Goal: Register for event/course

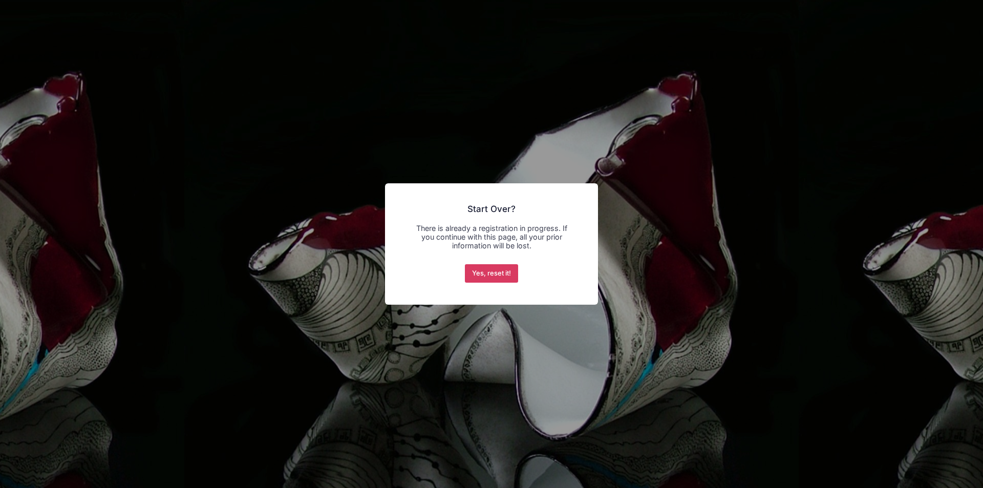
click at [483, 271] on button "Yes, reset it!" at bounding box center [492, 273] width 54 height 18
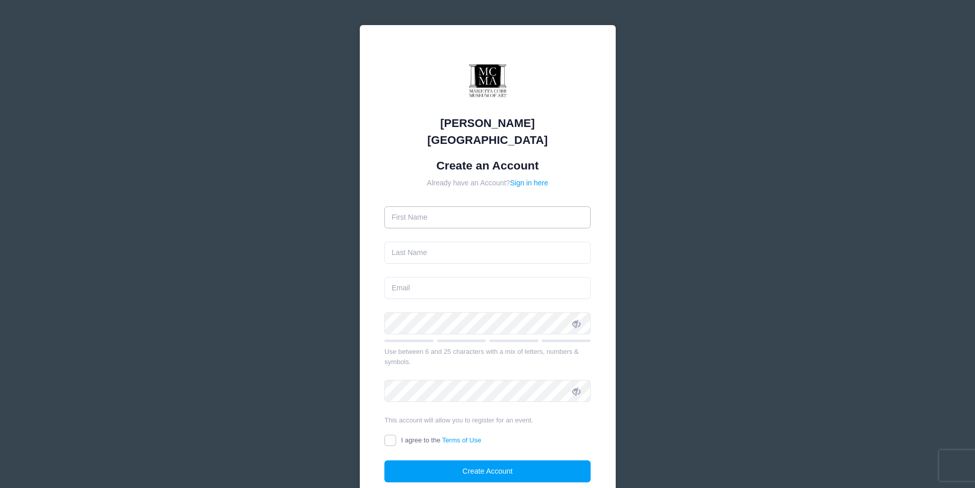
click at [408, 206] on input "text" at bounding box center [487, 217] width 206 height 22
type input "Gene"
type input "[PERSON_NAME]"
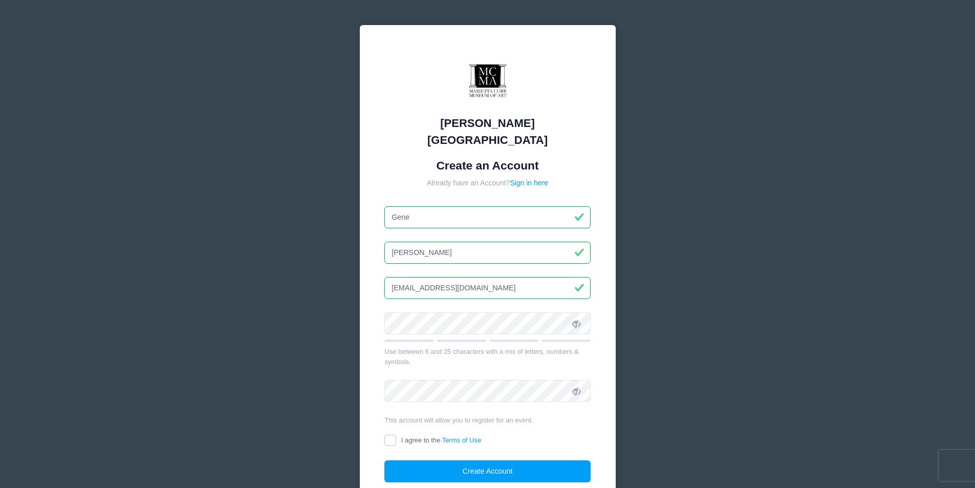
type input "[EMAIL_ADDRESS][DOMAIN_NAME]"
click at [579, 319] on icon at bounding box center [576, 323] width 8 height 8
click at [578, 387] on icon at bounding box center [576, 391] width 8 height 8
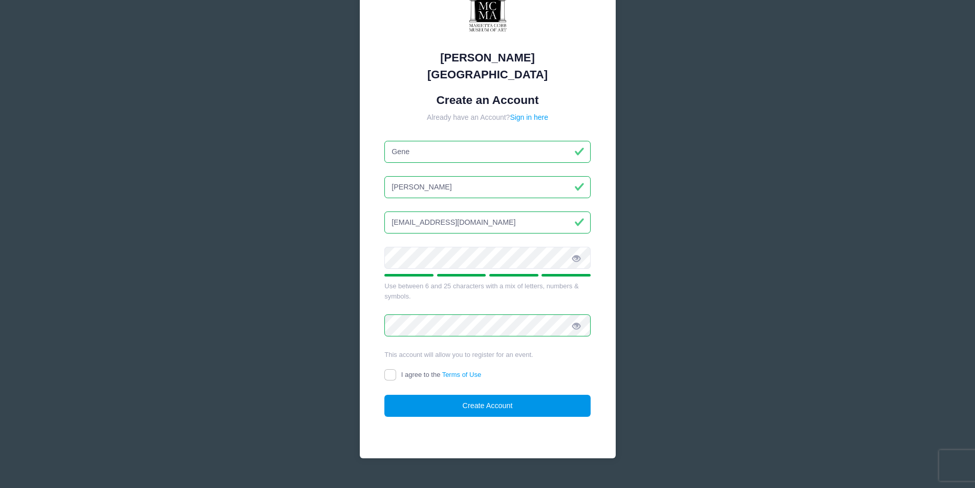
scroll to position [69, 0]
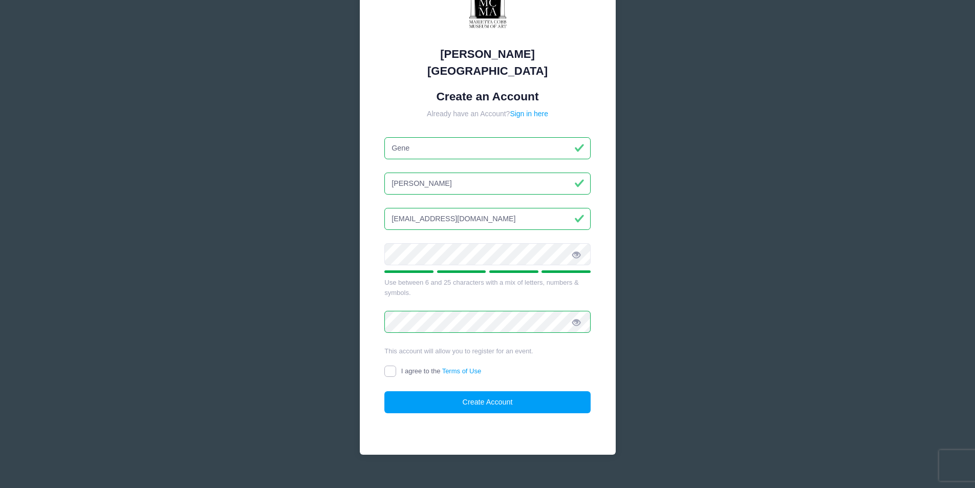
click at [388, 365] on input "I agree to the Terms of Use" at bounding box center [390, 371] width 12 height 12
checkbox input "true"
click at [472, 391] on button "Create Account" at bounding box center [487, 402] width 206 height 22
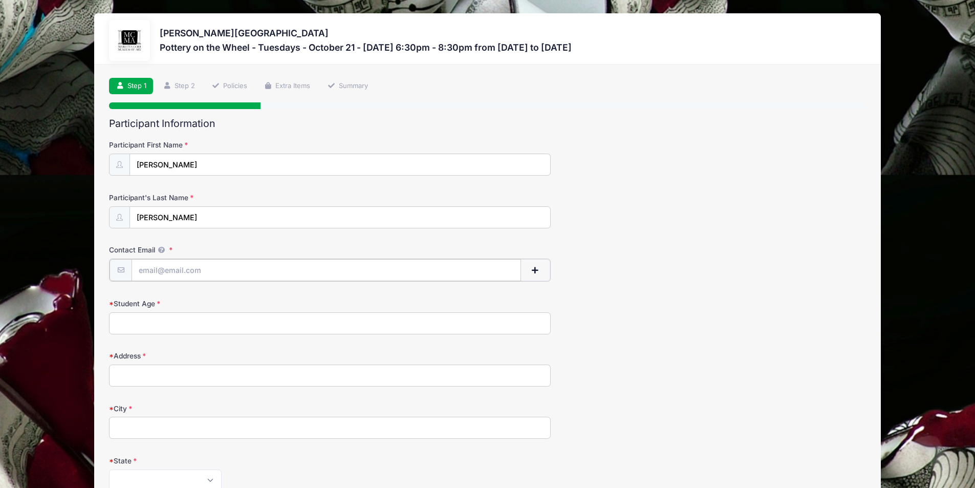
click at [174, 267] on input "Contact Email" at bounding box center [327, 270] width 390 height 22
click at [159, 250] on icon at bounding box center [161, 250] width 8 height 7
click at [159, 259] on input "Contact Email" at bounding box center [327, 270] width 390 height 22
click at [170, 247] on label "Contact Email" at bounding box center [235, 250] width 252 height 10
click at [170, 259] on input "Contact Email" at bounding box center [326, 270] width 391 height 22
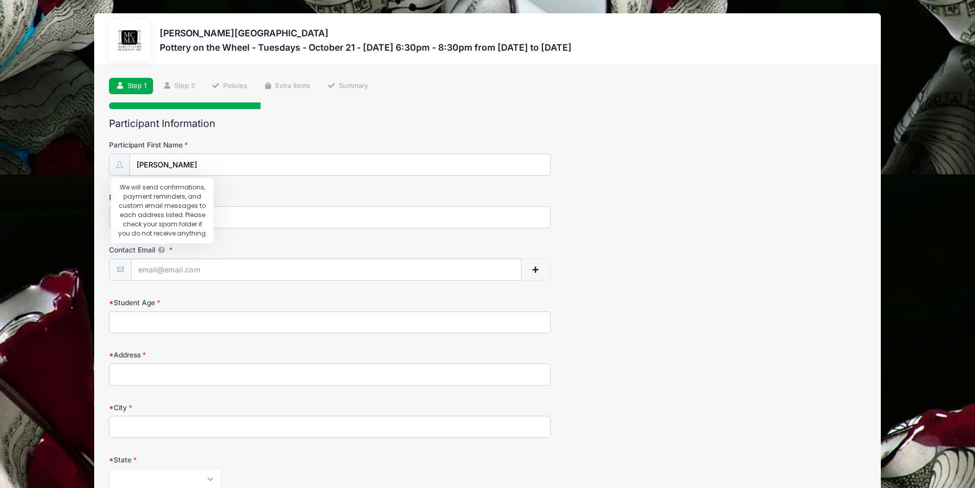
click at [161, 248] on icon at bounding box center [161, 250] width 8 height 7
click at [161, 259] on input "Contact Email" at bounding box center [326, 270] width 391 height 22
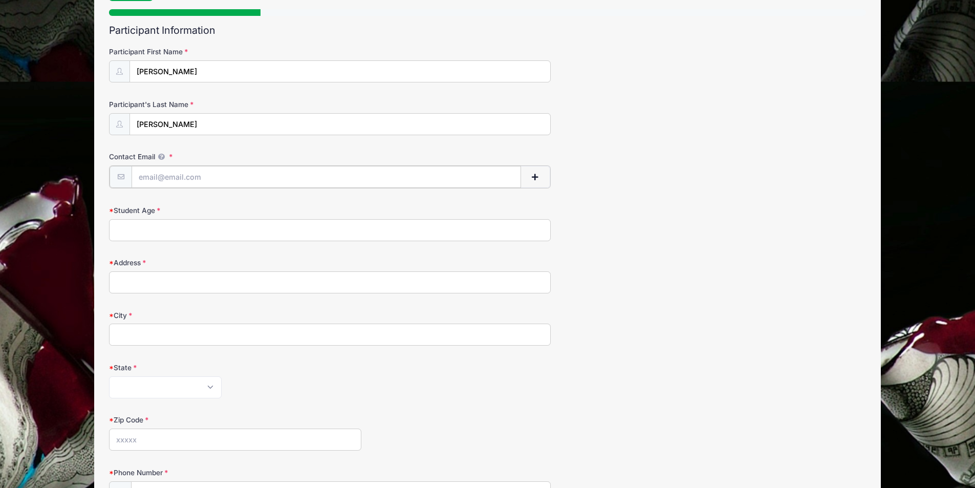
scroll to position [102, 0]
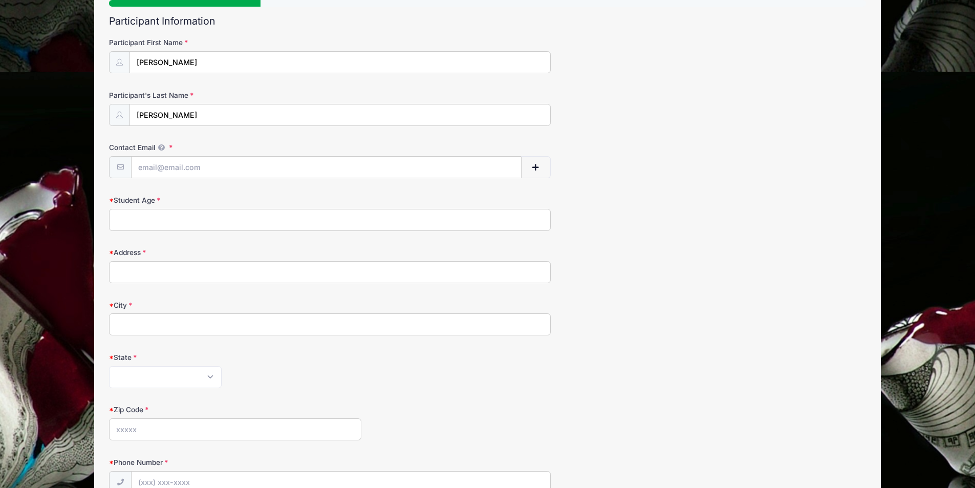
click at [122, 225] on input "Student Age" at bounding box center [330, 220] width 442 height 22
type input "56"
click at [127, 268] on input "Address" at bounding box center [330, 272] width 442 height 22
type input "163 Seminole Drive"
click at [133, 319] on input "City" at bounding box center [330, 324] width 442 height 22
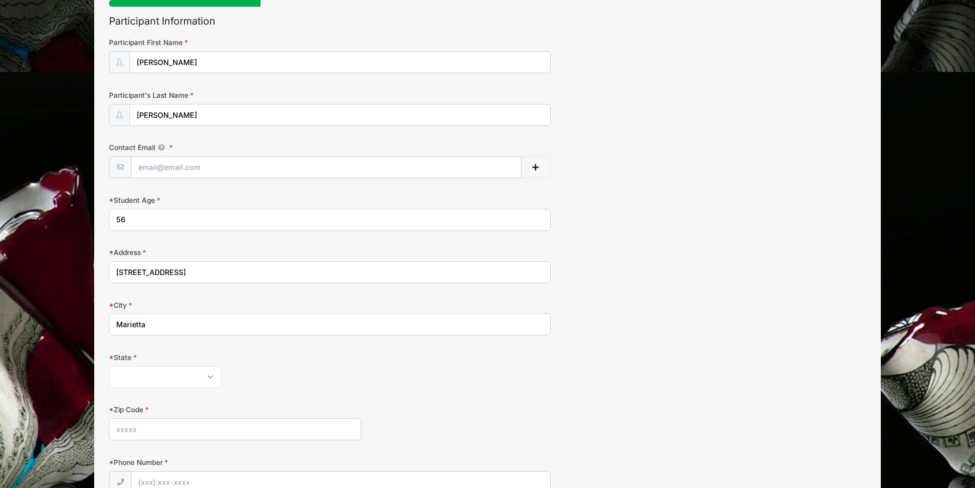
type input "Marietta"
click at [162, 371] on select "Alabama Alaska American Samoa Arizona Arkansas Armed Forces Africa Armed Forces…" at bounding box center [165, 377] width 113 height 22
select select "GA"
click at [109, 366] on select "Alabama Alaska American Samoa Arizona Arkansas Armed Forces Africa Armed Forces…" at bounding box center [165, 377] width 113 height 22
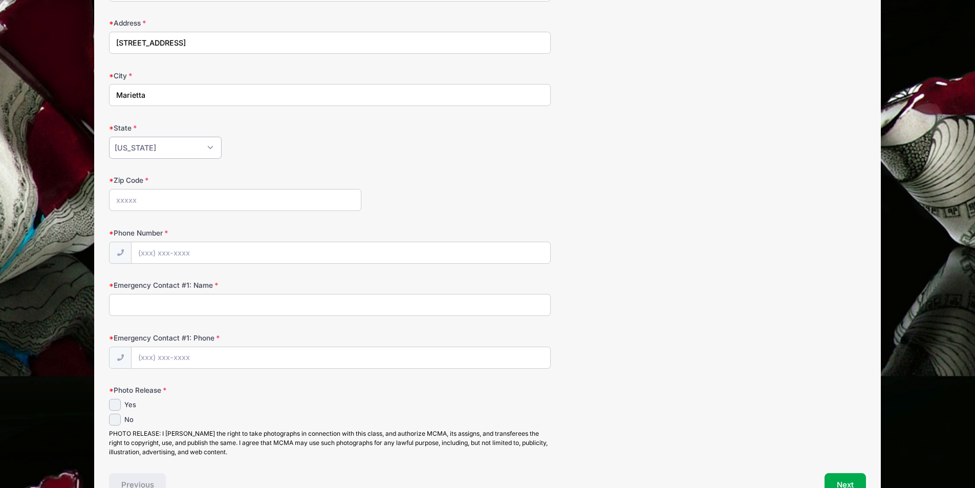
scroll to position [358, 0]
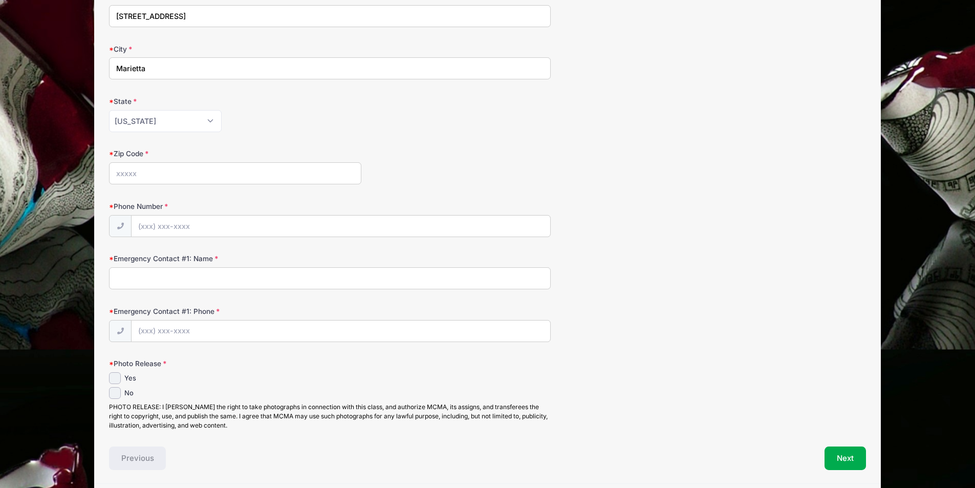
click at [160, 173] on input "Zip Code" at bounding box center [235, 173] width 252 height 22
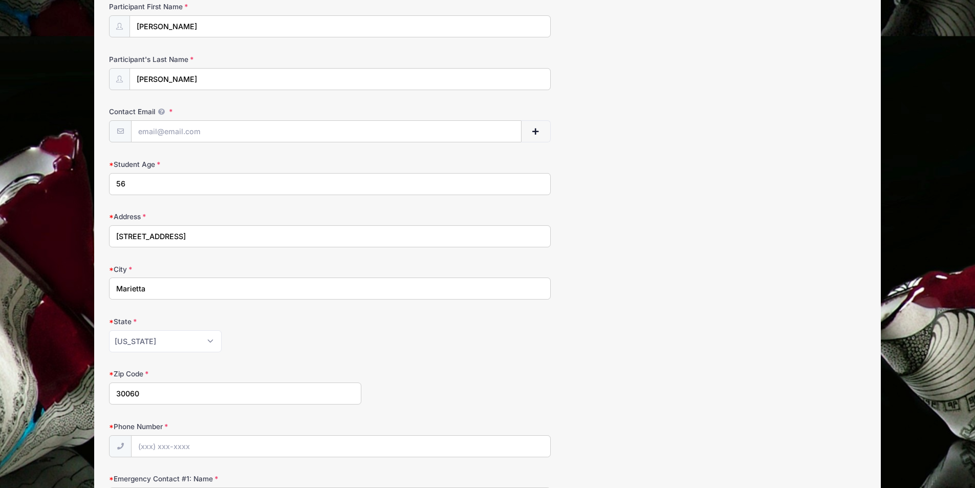
scroll to position [0, 0]
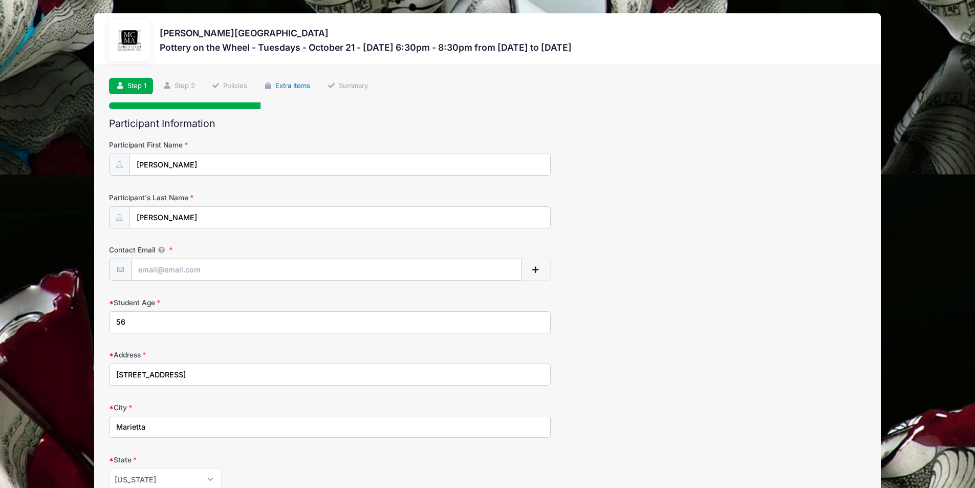
type input "30060"
click at [302, 82] on link "Extra Items" at bounding box center [287, 86] width 60 height 17
